Goal: Transaction & Acquisition: Purchase product/service

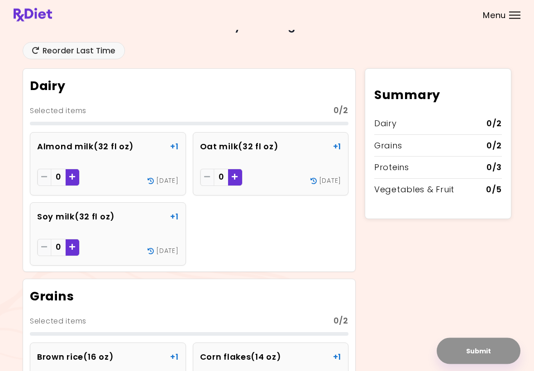
scroll to position [11, 0]
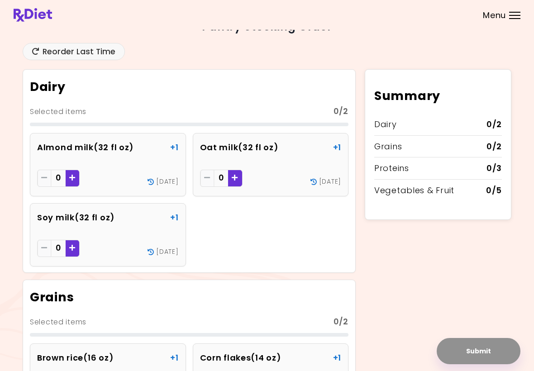
click at [370, 16] on div "Menu" at bounding box center [514, 15] width 11 height 7
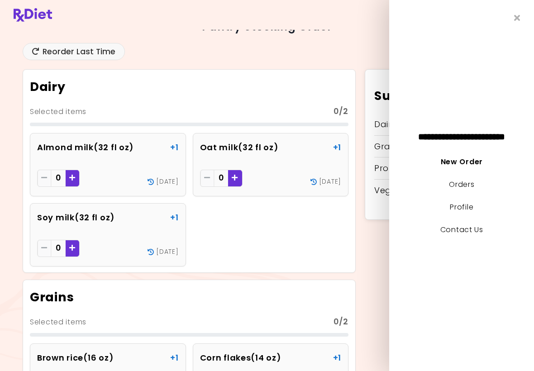
click at [370, 208] on link "Profile" at bounding box center [462, 207] width 24 height 10
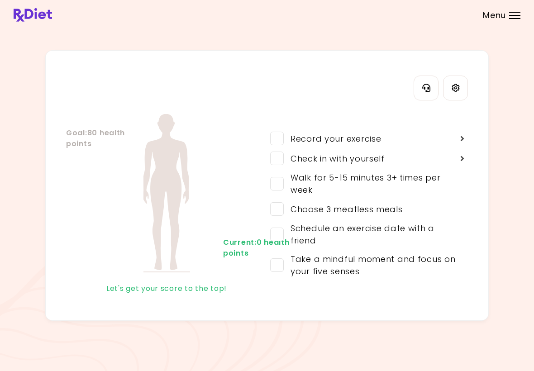
click at [280, 208] on span at bounding box center [277, 209] width 14 height 14
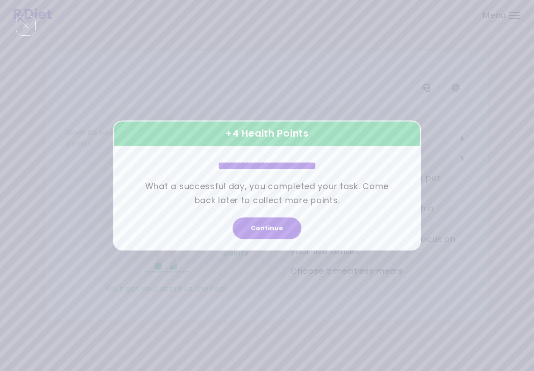
click at [278, 226] on button "Continue" at bounding box center [266, 229] width 69 height 22
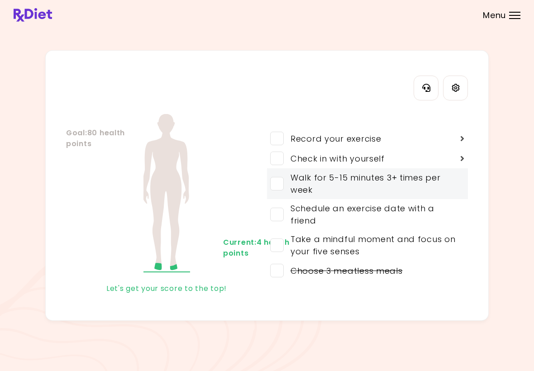
click at [281, 187] on span at bounding box center [277, 184] width 14 height 14
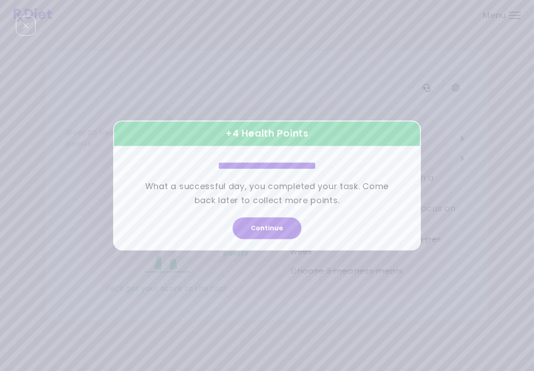
click at [280, 232] on button "Continue" at bounding box center [266, 229] width 69 height 22
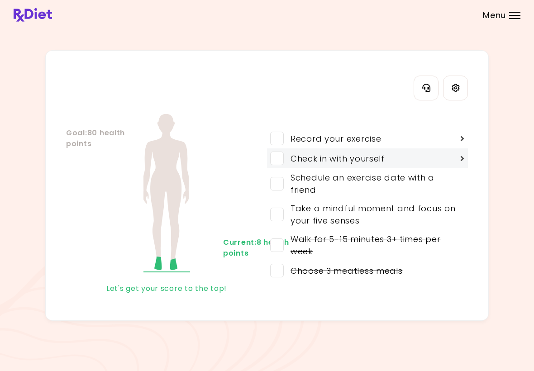
click at [280, 155] on span at bounding box center [277, 159] width 14 height 14
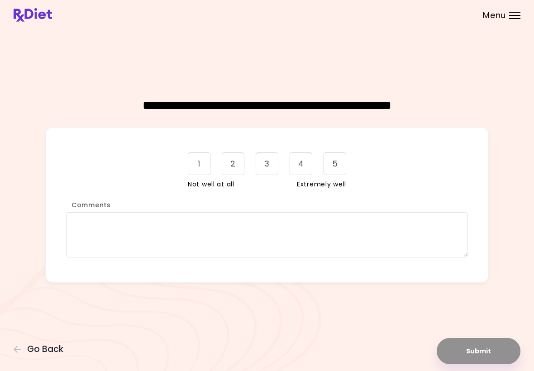
click at [340, 163] on div "5" at bounding box center [334, 163] width 23 height 23
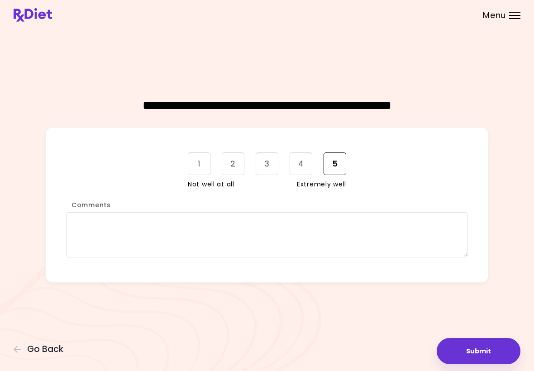
click at [370, 347] on button "Submit" at bounding box center [478, 351] width 84 height 26
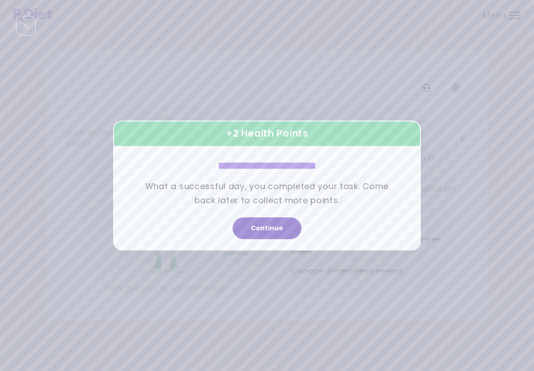
click at [284, 232] on button "Continue" at bounding box center [266, 229] width 69 height 22
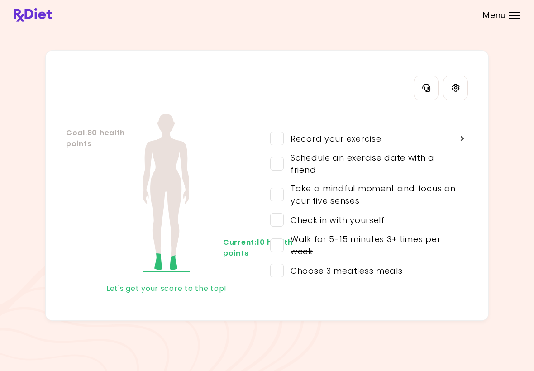
click at [281, 199] on span at bounding box center [277, 195] width 14 height 14
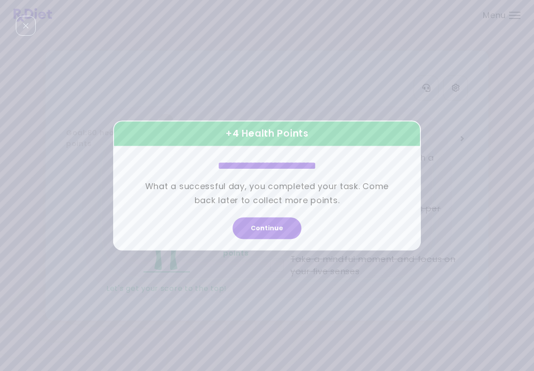
click at [285, 230] on button "Continue" at bounding box center [266, 229] width 69 height 22
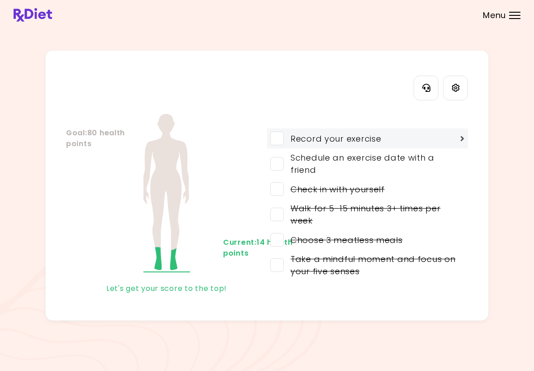
click at [278, 141] on span at bounding box center [277, 139] width 14 height 14
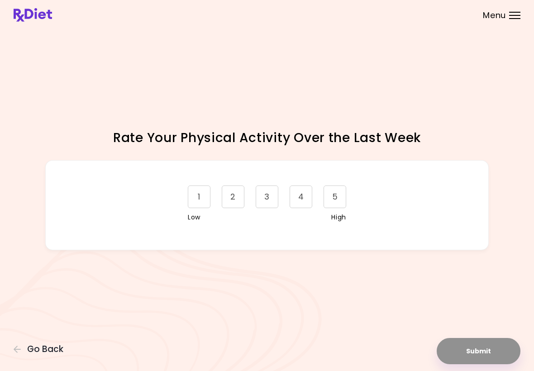
click at [299, 195] on div "4" at bounding box center [300, 196] width 23 height 23
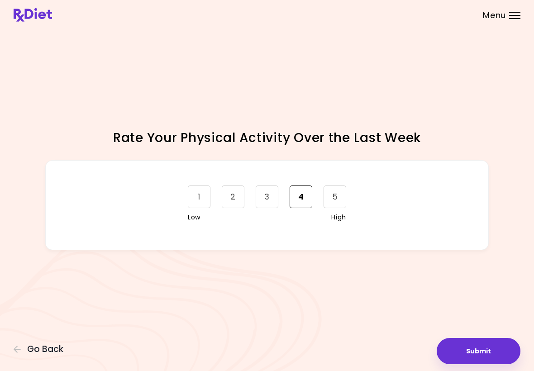
click at [370, 354] on button "Submit" at bounding box center [478, 351] width 84 height 26
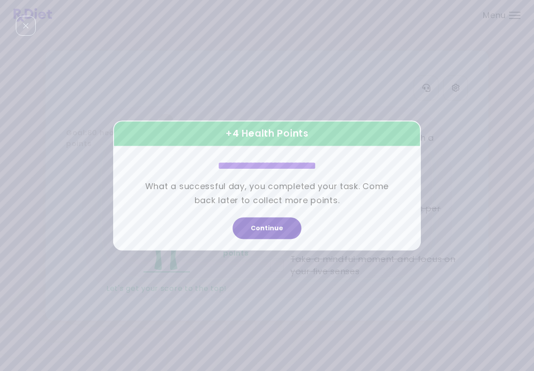
click at [275, 229] on button "Continue" at bounding box center [266, 229] width 69 height 22
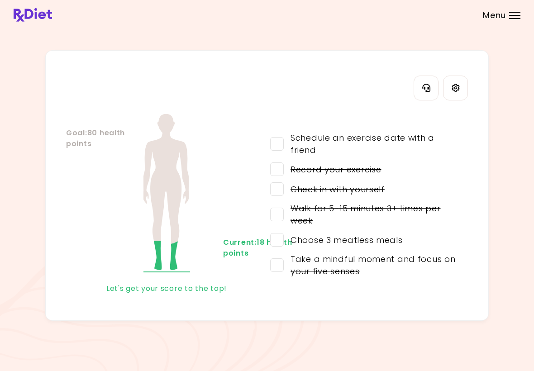
click at [370, 16] on div "Menu" at bounding box center [514, 15] width 11 height 7
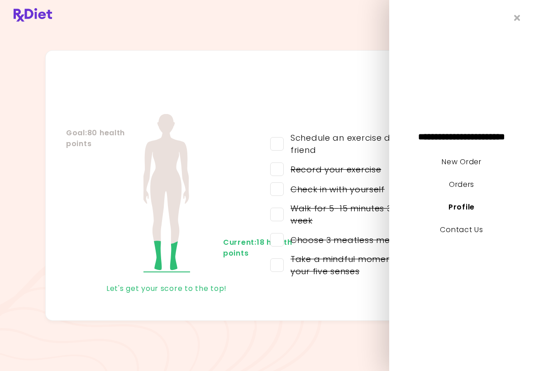
click at [370, 165] on link "New Order" at bounding box center [460, 161] width 39 height 10
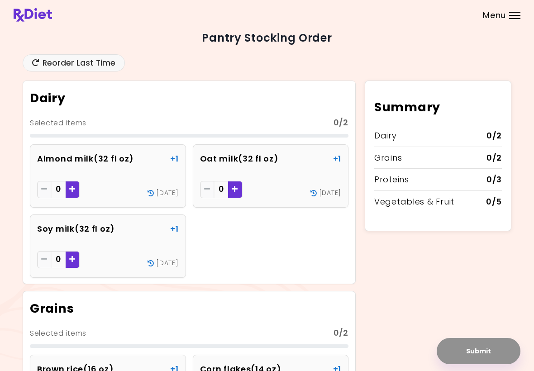
click at [71, 190] on icon "Add - Almond milk" at bounding box center [72, 188] width 6 height 7
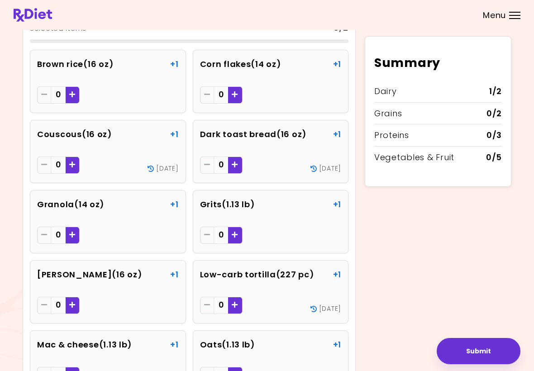
scroll to position [302, 0]
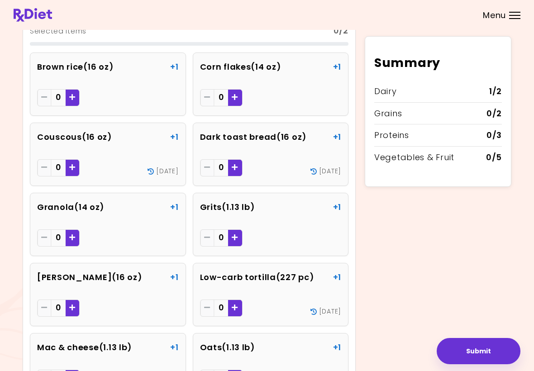
click at [239, 162] on div "Add - Dark toast bread" at bounding box center [235, 167] width 14 height 17
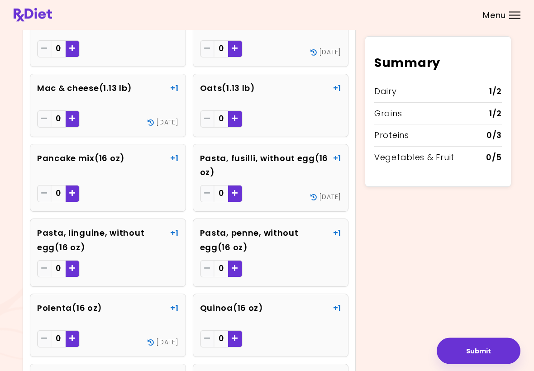
scroll to position [561, 0]
click at [238, 193] on div "Add - Pasta, fusilli, without egg" at bounding box center [235, 193] width 14 height 17
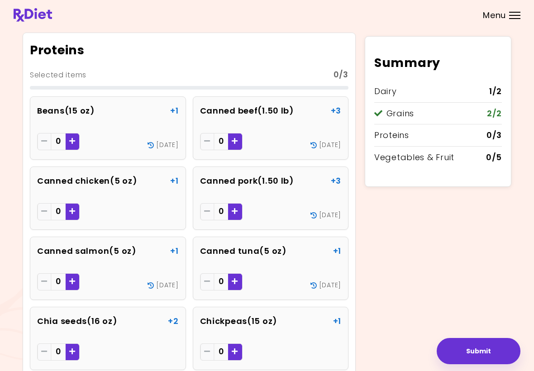
scroll to position [1137, 0]
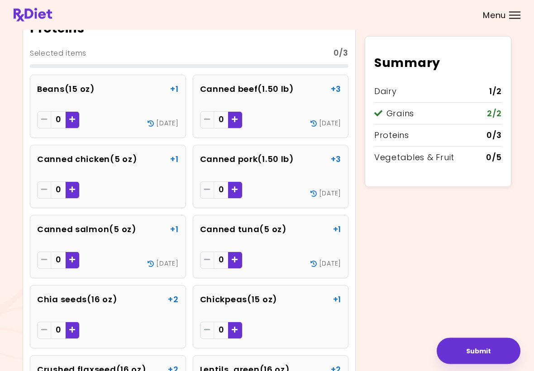
click at [71, 116] on icon "Add - Beans" at bounding box center [72, 119] width 6 height 7
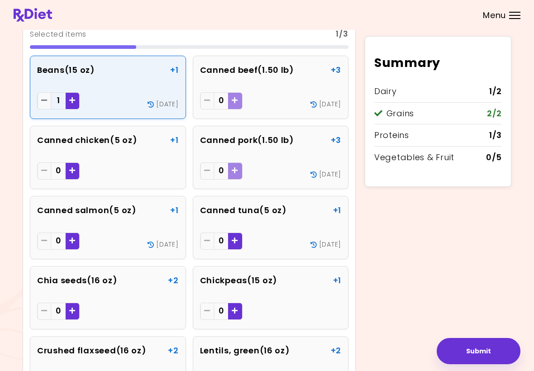
scroll to position [1155, 0]
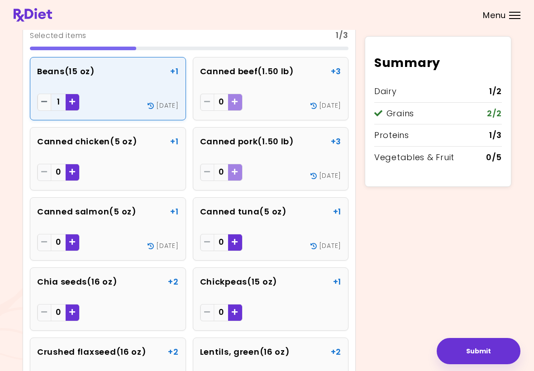
click at [240, 242] on div "Add - Canned tuna" at bounding box center [235, 242] width 14 height 17
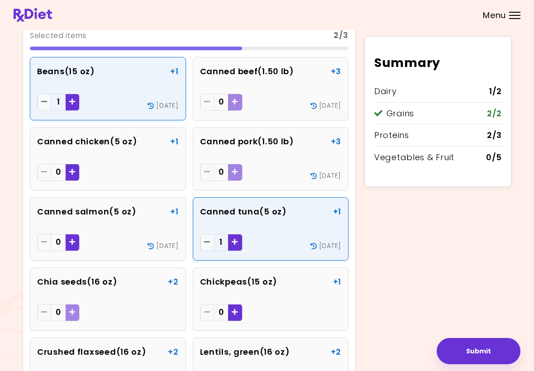
click at [76, 102] on div "Add - Beans" at bounding box center [73, 102] width 14 height 17
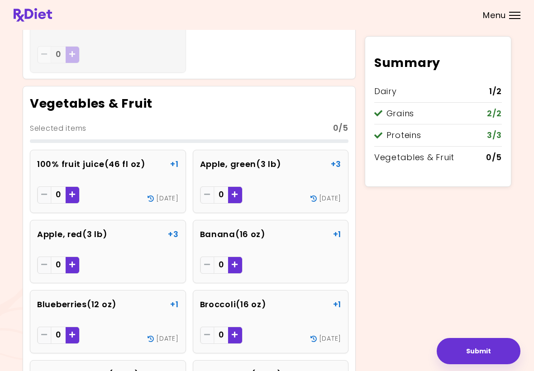
scroll to position [1833, 0]
click at [74, 191] on icon "Add - 100% fruit juice" at bounding box center [72, 194] width 6 height 7
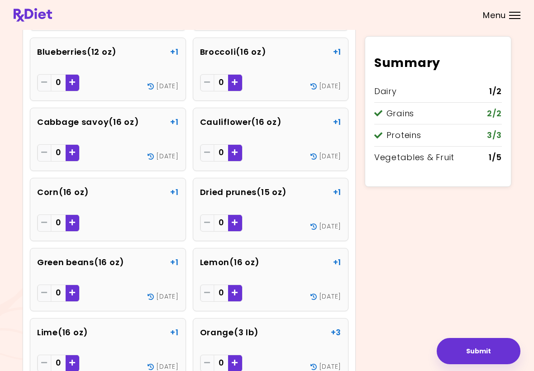
scroll to position [2107, 0]
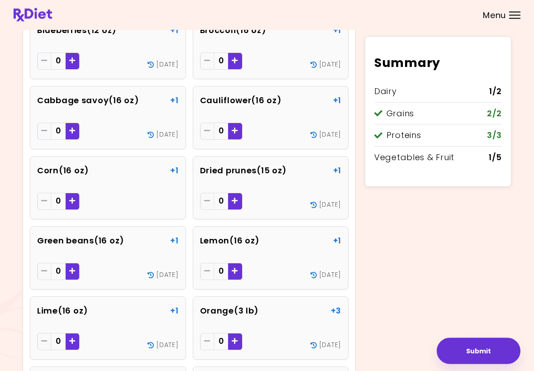
click at [239, 268] on div "Add - Lemon" at bounding box center [235, 271] width 14 height 17
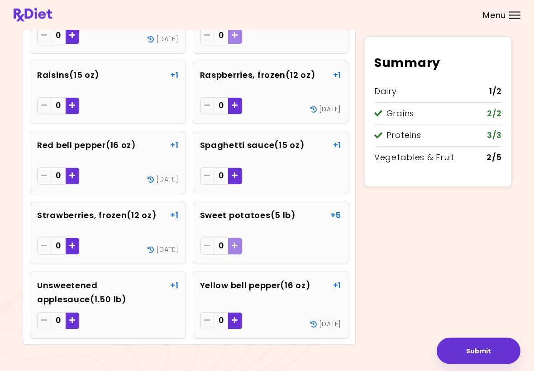
scroll to position [2494, 0]
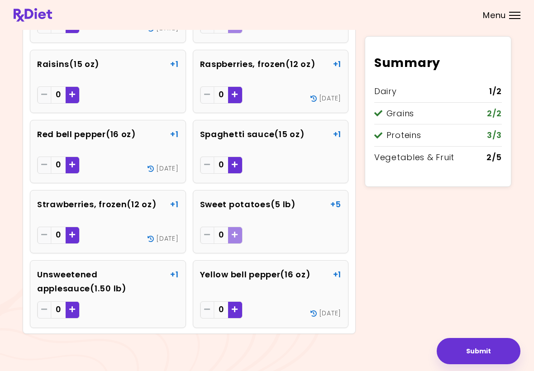
click at [240, 302] on div "Add - Yellow bell pepper" at bounding box center [235, 309] width 14 height 17
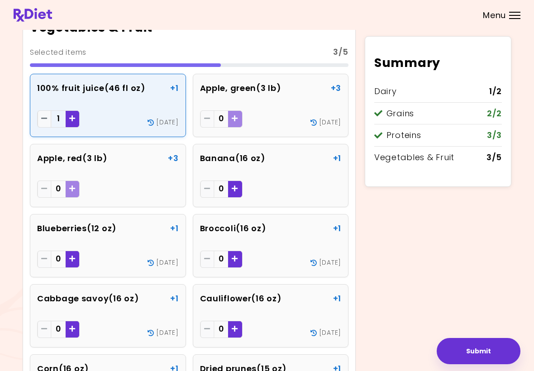
scroll to position [1909, 0]
click at [237, 185] on icon "Add - Banana" at bounding box center [235, 188] width 6 height 7
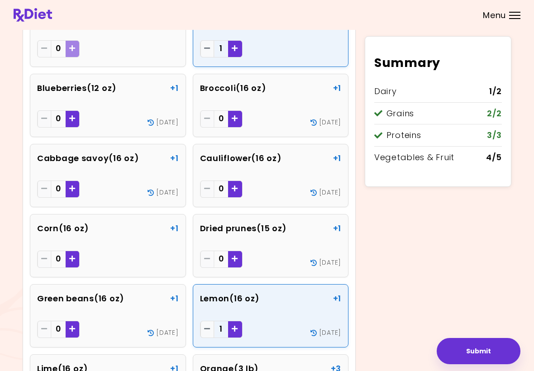
scroll to position [2047, 0]
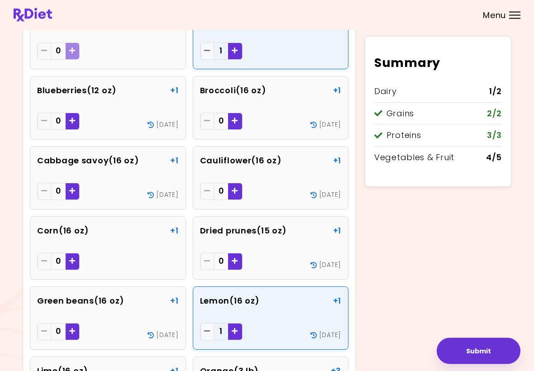
click at [240, 121] on div "Add - Broccoli" at bounding box center [235, 121] width 14 height 17
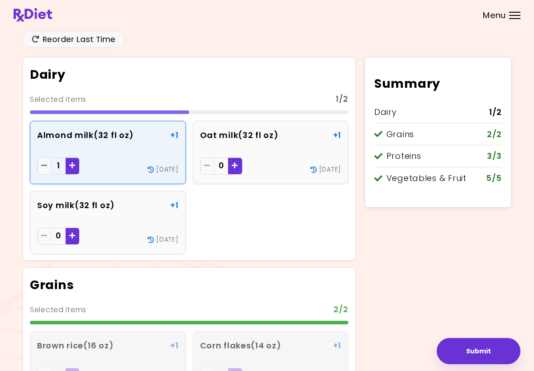
scroll to position [0, 0]
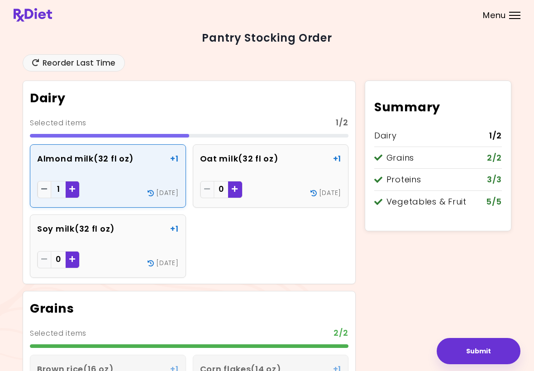
click at [76, 258] on div "Add - Soy milk" at bounding box center [73, 259] width 14 height 17
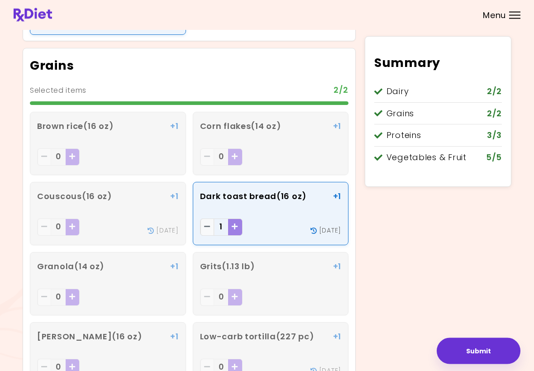
click at [370, 355] on button "Submit" at bounding box center [478, 351] width 84 height 26
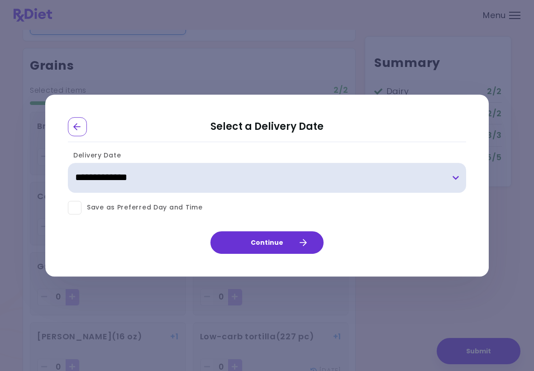
click at [370, 176] on select "**********" at bounding box center [267, 178] width 398 height 30
select select "**********"
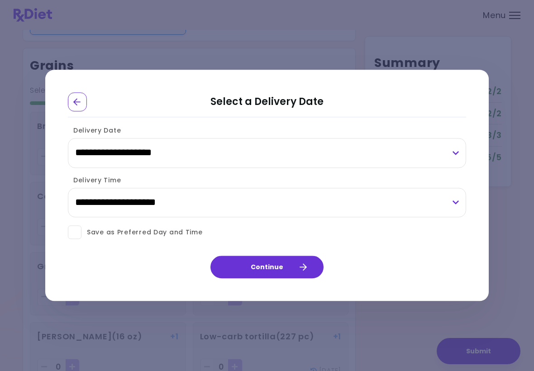
click at [308, 264] on button "Continue" at bounding box center [266, 267] width 113 height 23
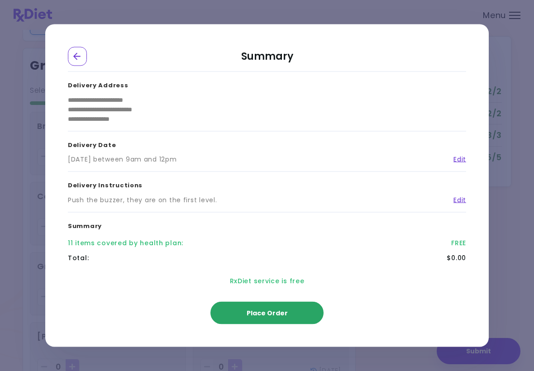
click at [299, 309] on button "Place Order" at bounding box center [266, 313] width 113 height 23
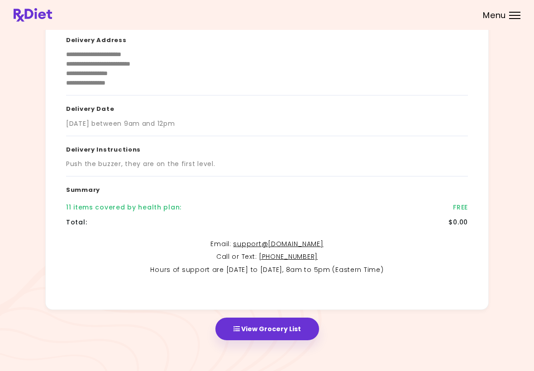
scroll to position [90, 0]
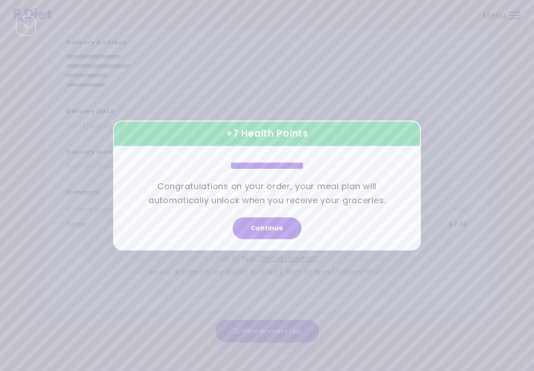
click at [280, 228] on button "Continue" at bounding box center [266, 229] width 69 height 22
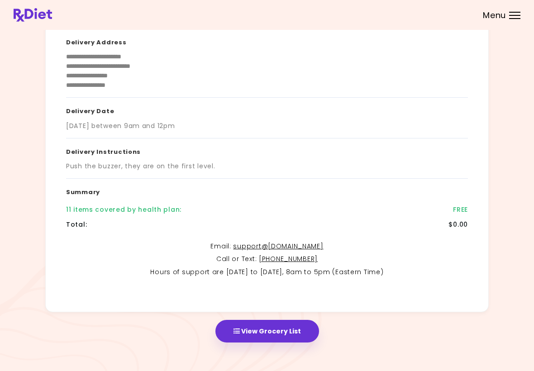
click at [295, 328] on button "View Grocery List" at bounding box center [267, 331] width 104 height 23
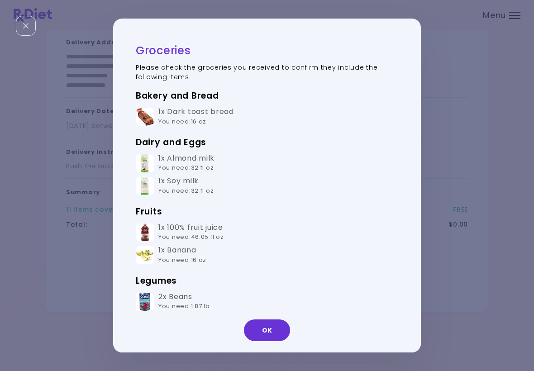
scroll to position [0, 0]
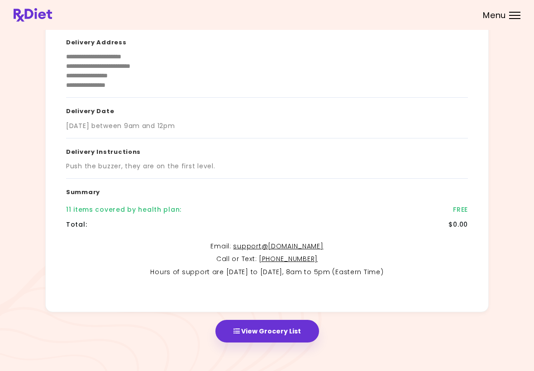
click at [370, 19] on div at bounding box center [514, 18] width 11 height 1
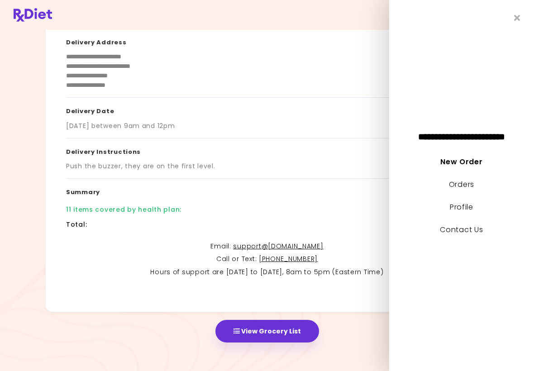
click at [370, 160] on link "New Order" at bounding box center [461, 161] width 42 height 10
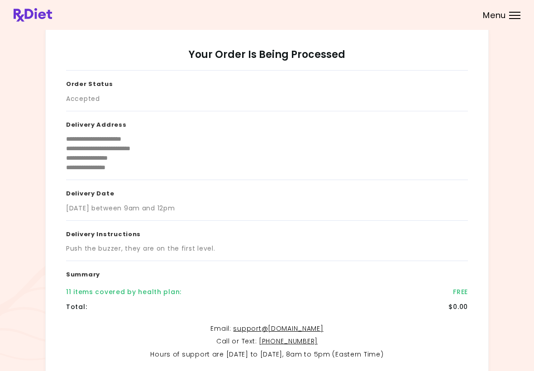
scroll to position [90, 0]
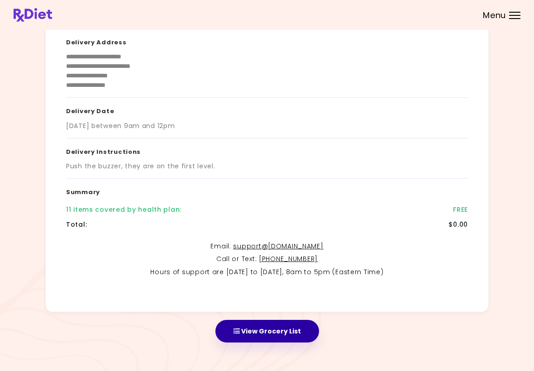
click at [291, 326] on button "View Grocery List" at bounding box center [267, 331] width 104 height 23
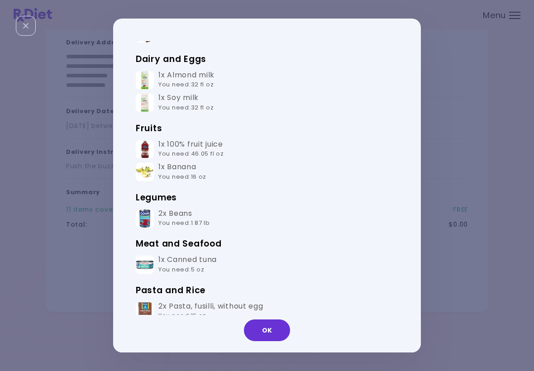
scroll to position [84, 0]
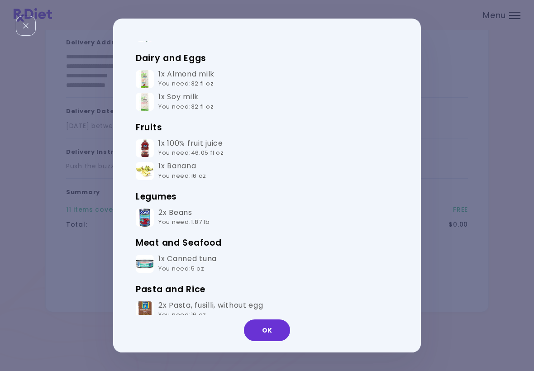
click at [275, 326] on button "OK" at bounding box center [267, 330] width 46 height 22
